Goal: Task Accomplishment & Management: Manage account settings

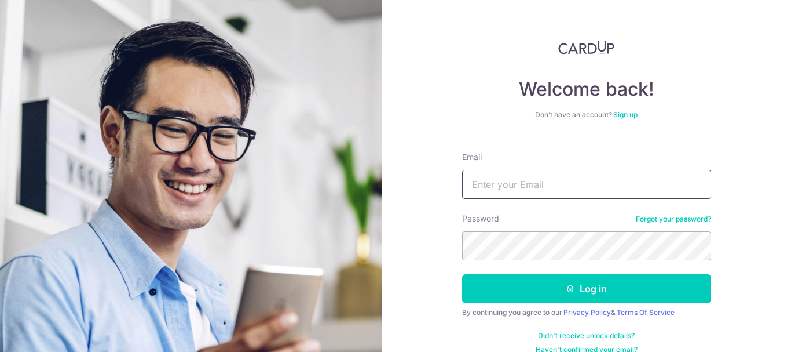
type input "[EMAIL_ADDRESS][DOMAIN_NAME]"
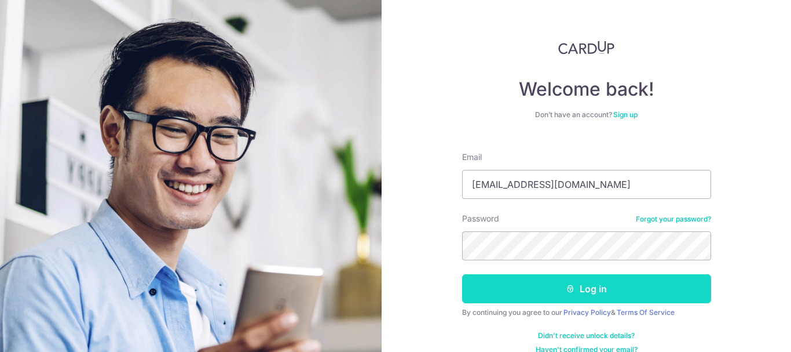
click at [579, 291] on button "Log in" at bounding box center [586, 288] width 249 height 29
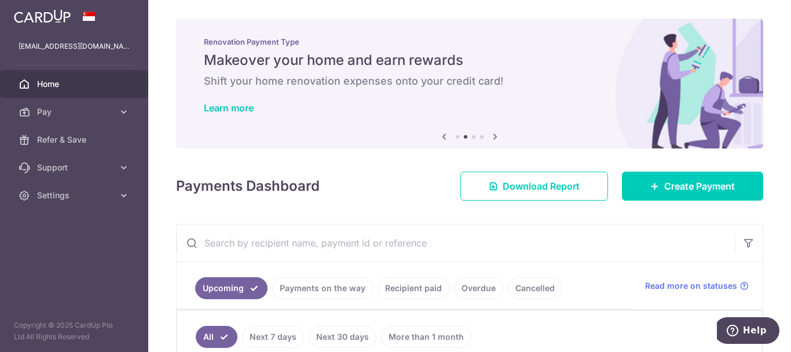
click at [492, 135] on icon at bounding box center [495, 136] width 14 height 14
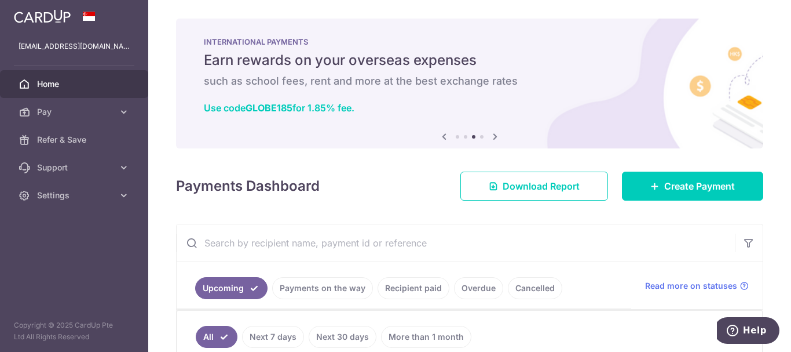
click at [492, 135] on icon at bounding box center [495, 136] width 14 height 14
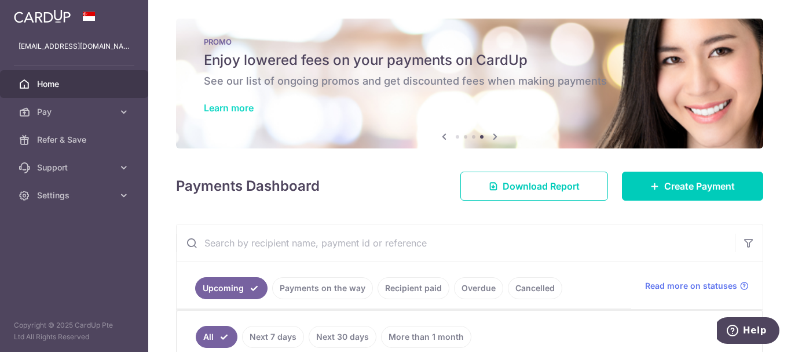
click at [242, 103] on link "Learn more" at bounding box center [229, 108] width 50 height 12
